Goal: Task Accomplishment & Management: Manage account settings

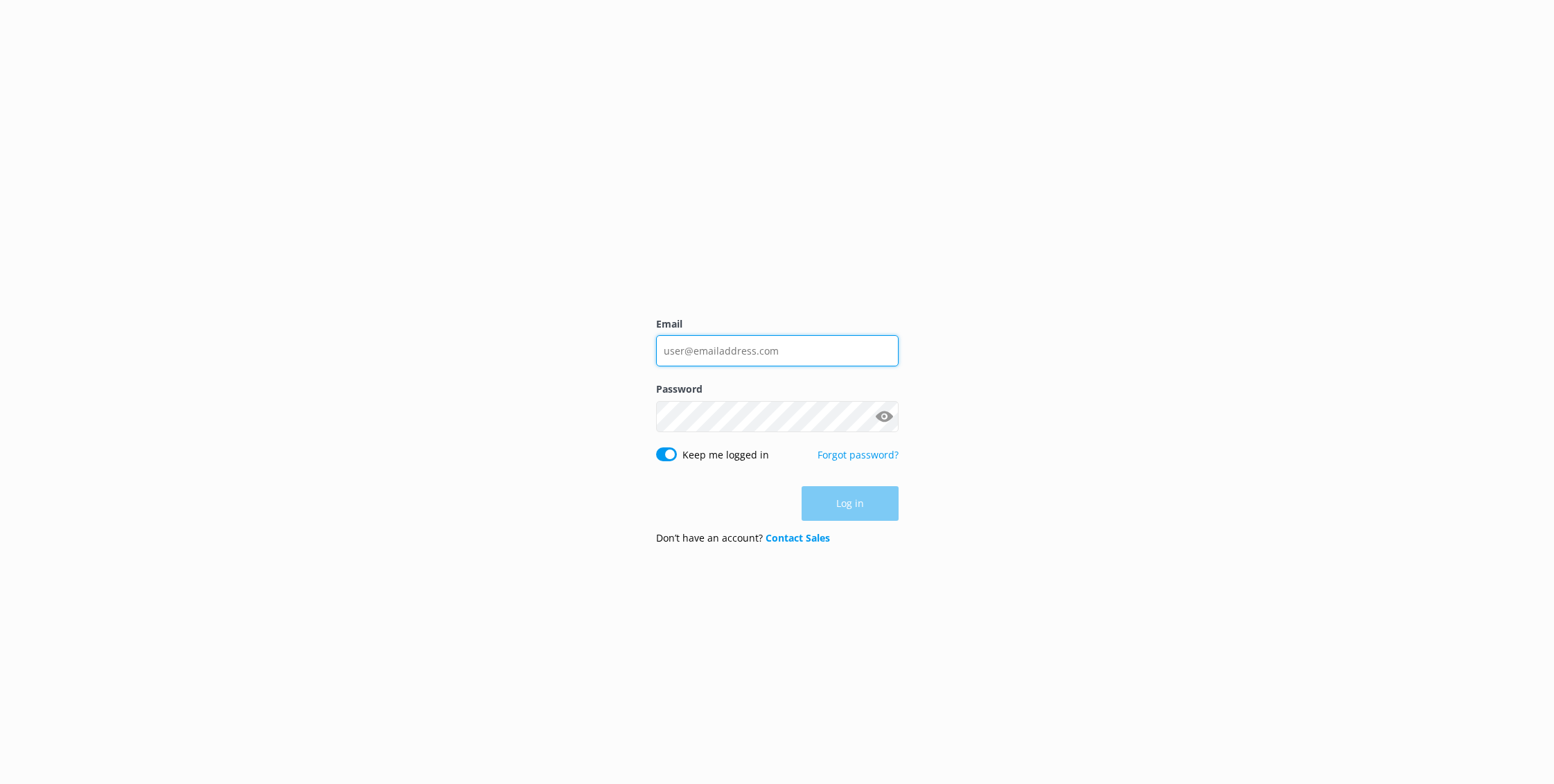
type input "[EMAIL_ADDRESS][DOMAIN_NAME]"
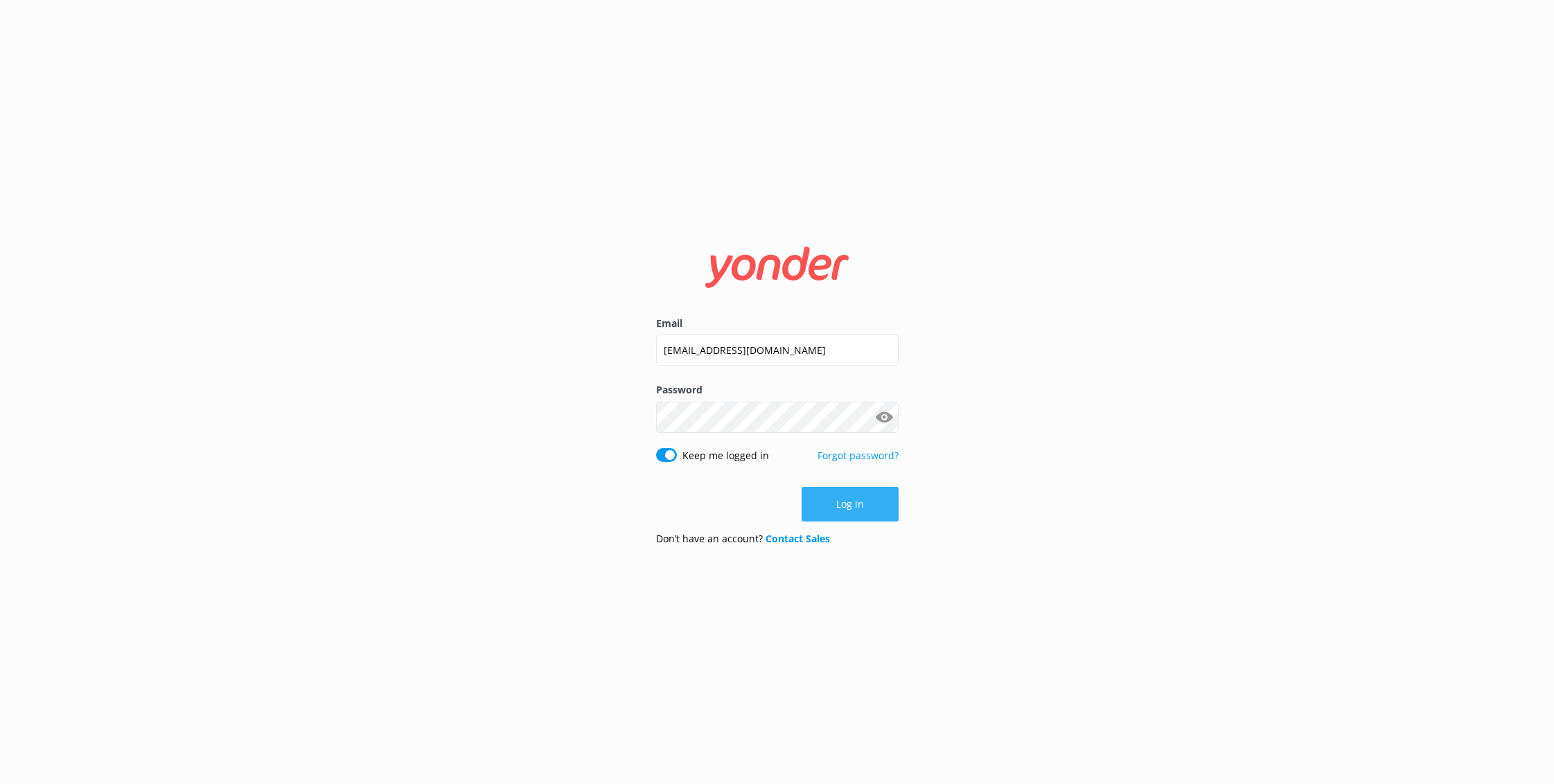
click at [874, 517] on button "Log in" at bounding box center [850, 503] width 97 height 35
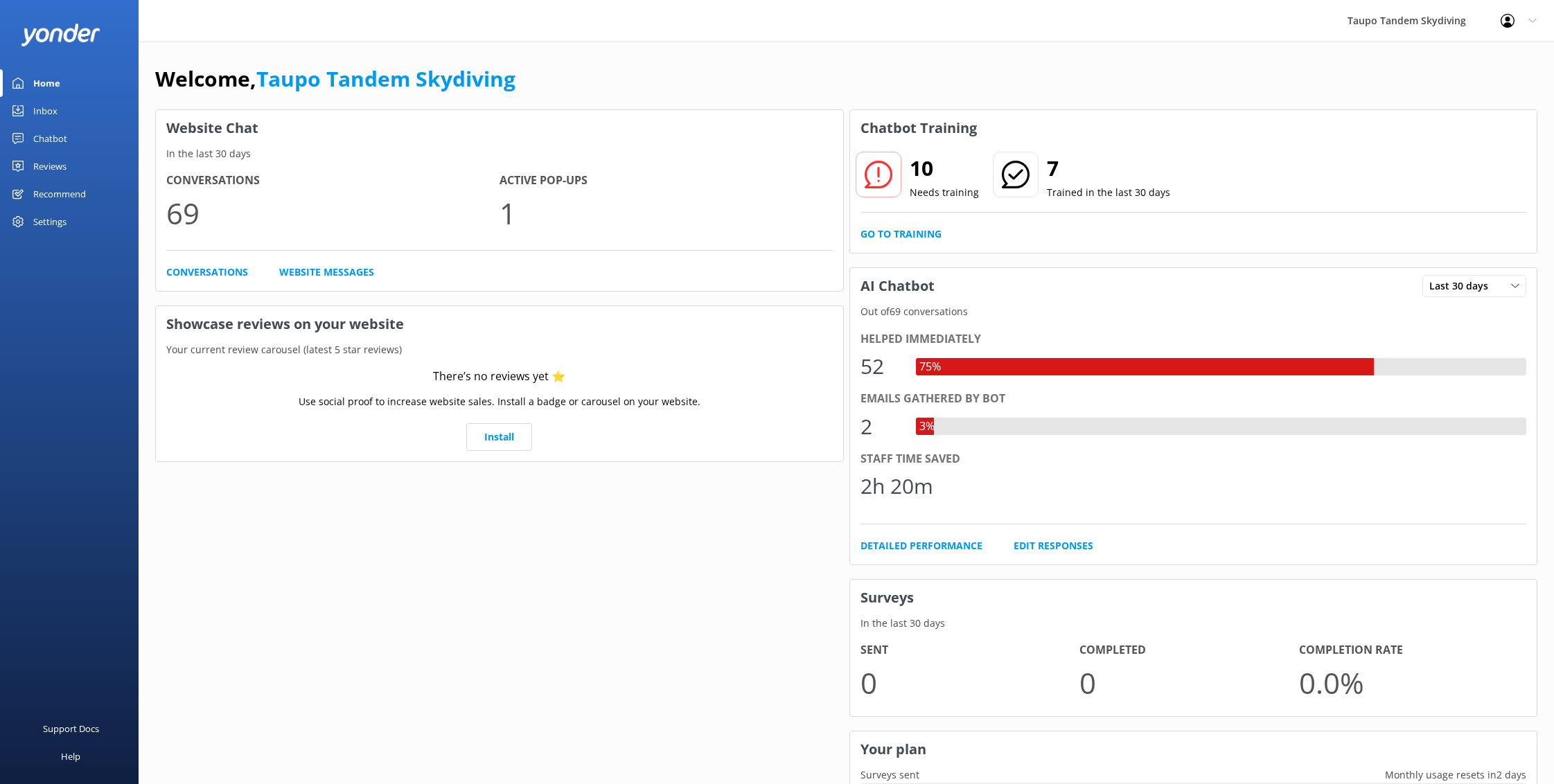
click at [33, 162] on link "Reviews" at bounding box center [70, 166] width 139 height 28
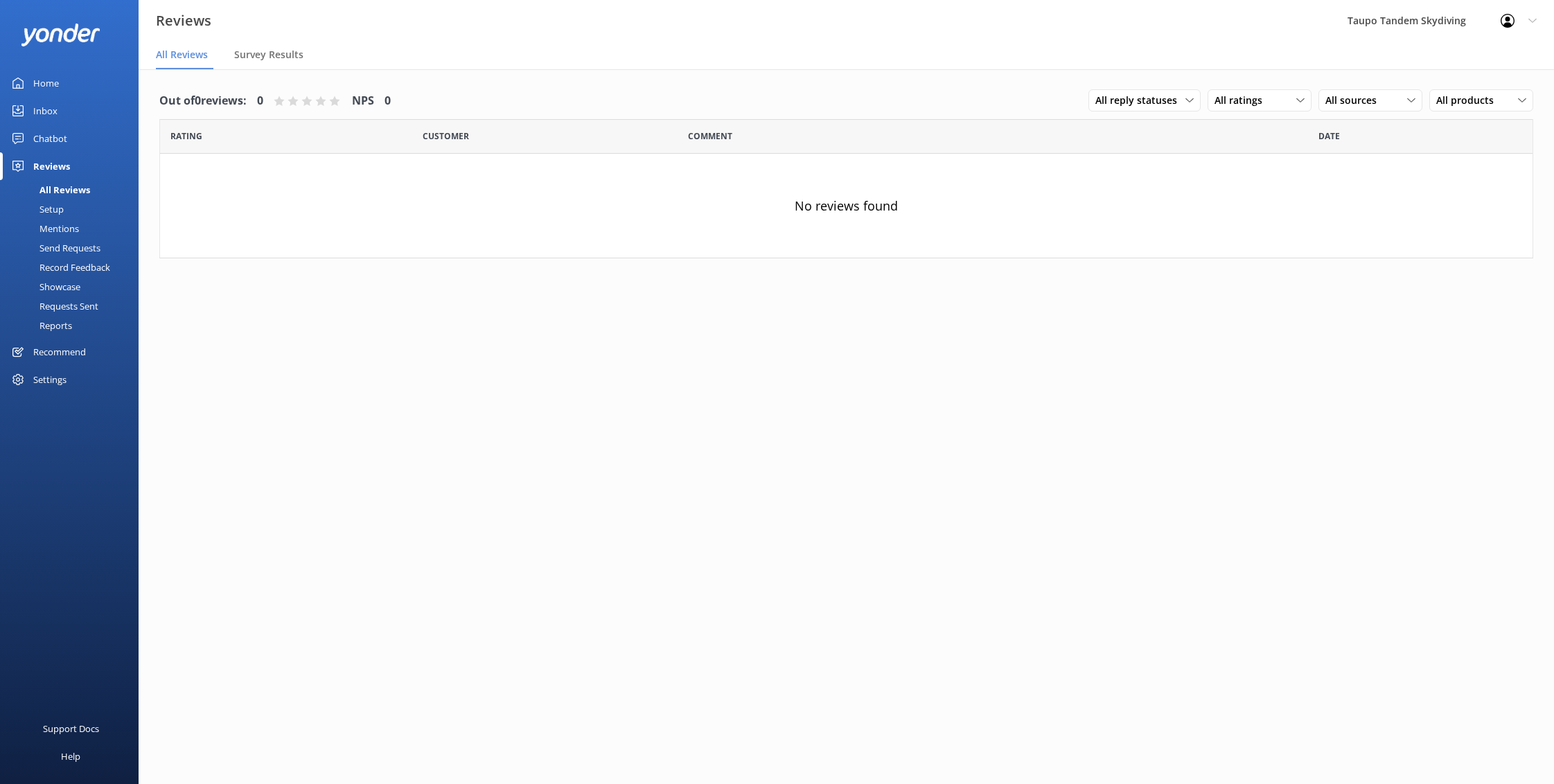
click at [50, 129] on div "Chatbot" at bounding box center [50, 139] width 34 height 28
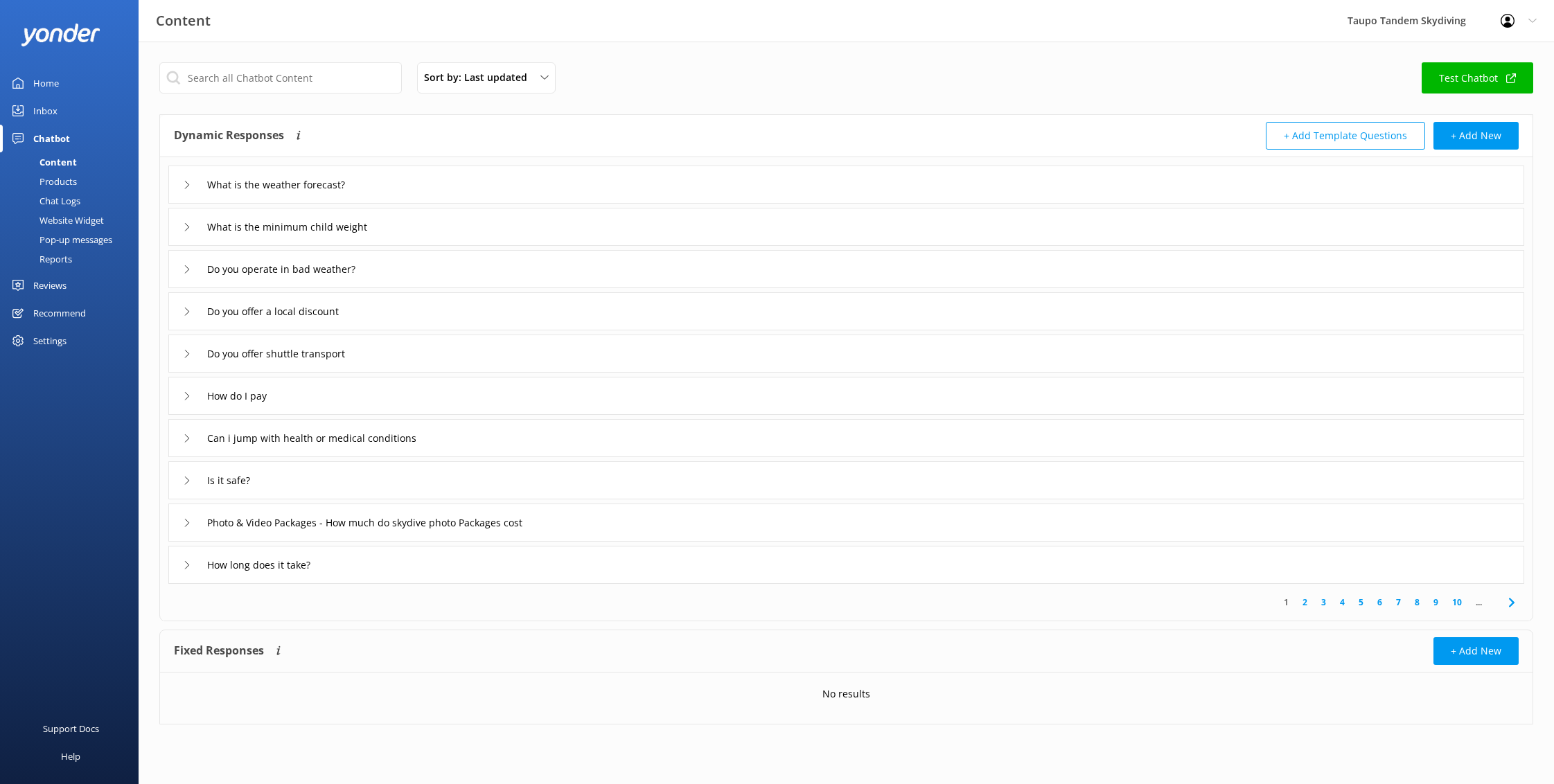
click at [54, 180] on div "Products" at bounding box center [42, 182] width 69 height 20
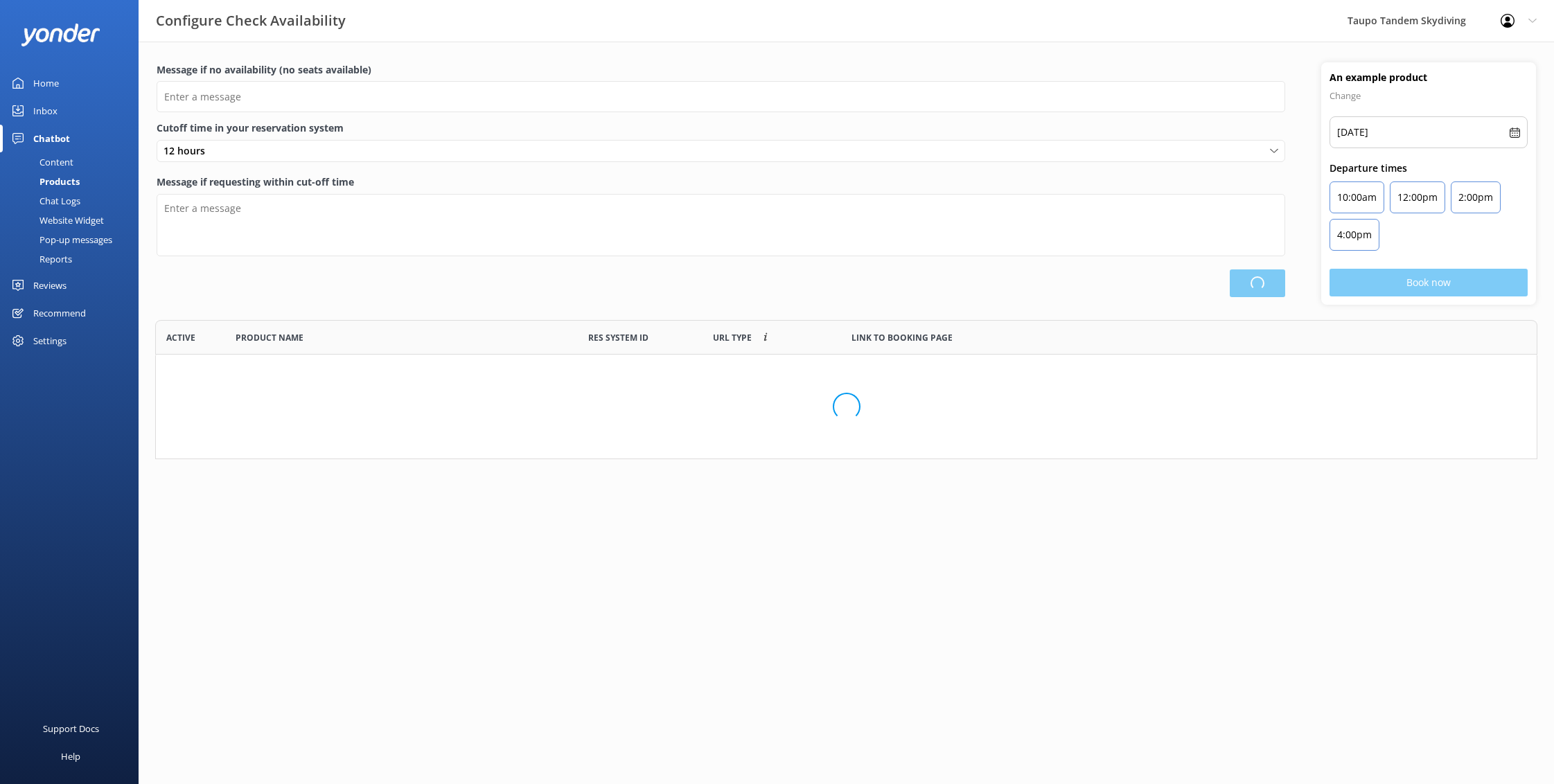
scroll to position [1, 1]
type input "There are no seats available, please check an alternative day"
type textarea "Our online booking system closes {hours} prior to departure. Please contact us …"
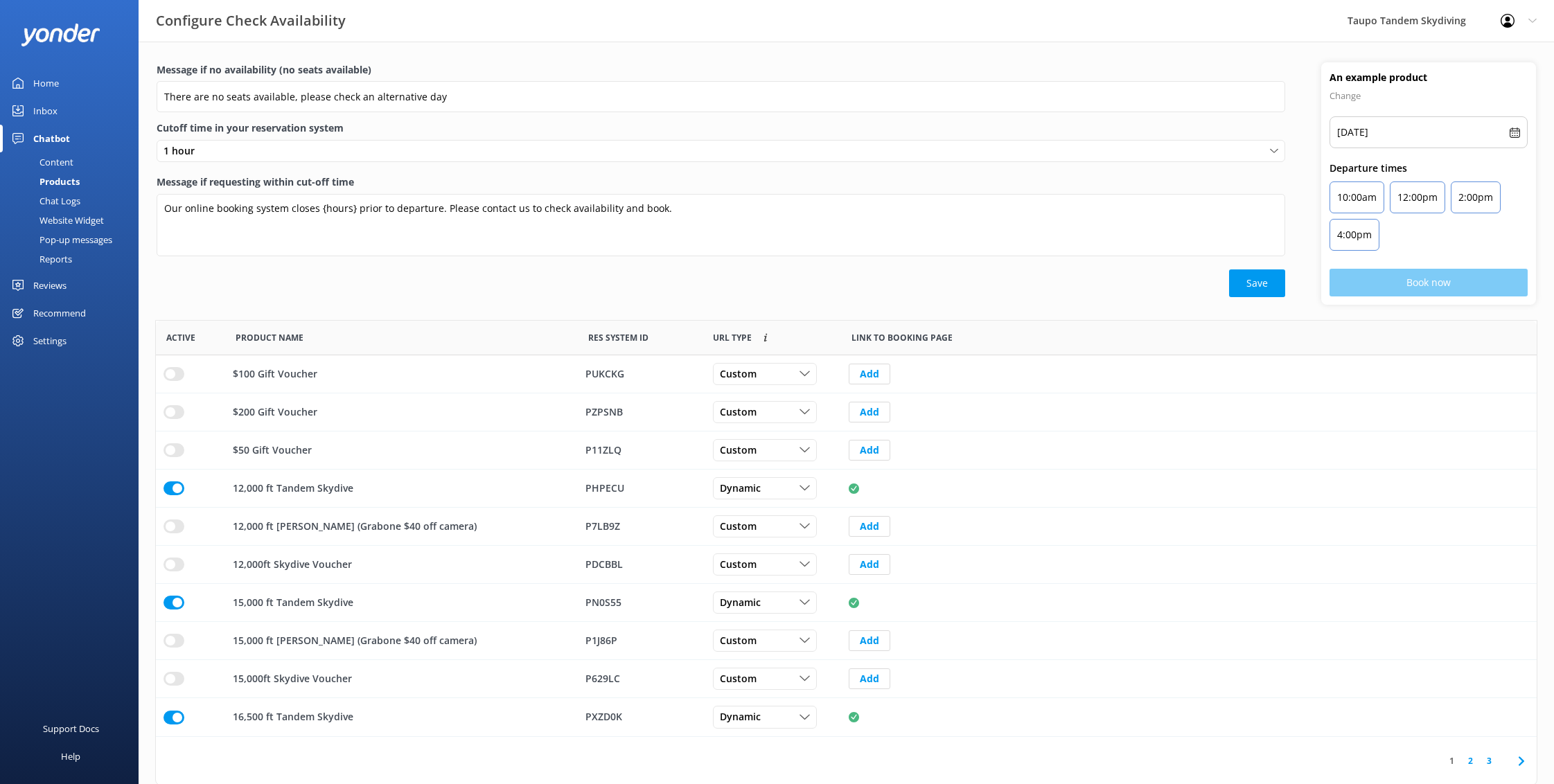
scroll to position [0, 0]
click at [66, 202] on div "Chat Logs" at bounding box center [44, 201] width 72 height 20
